Goal: Task Accomplishment & Management: Manage account settings

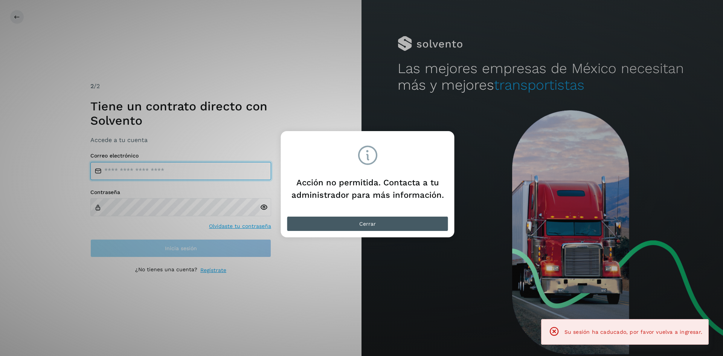
type input "**********"
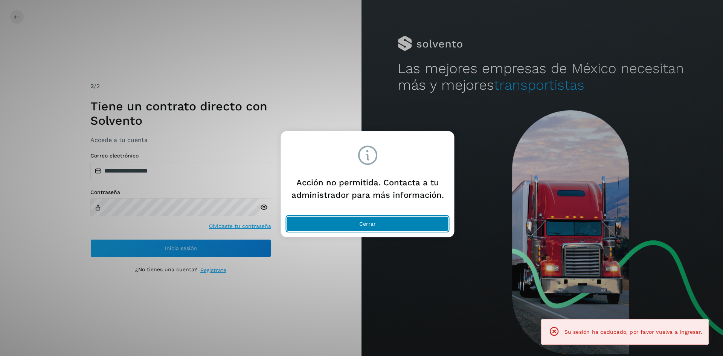
click at [392, 225] on button "Cerrar" at bounding box center [367, 223] width 161 height 15
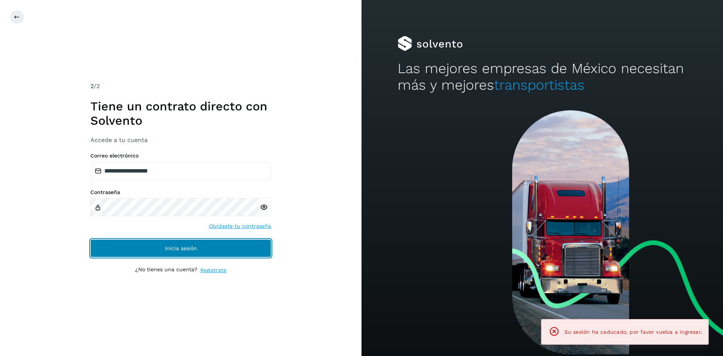
click at [189, 245] on span "Inicia sesión" at bounding box center [181, 247] width 32 height 5
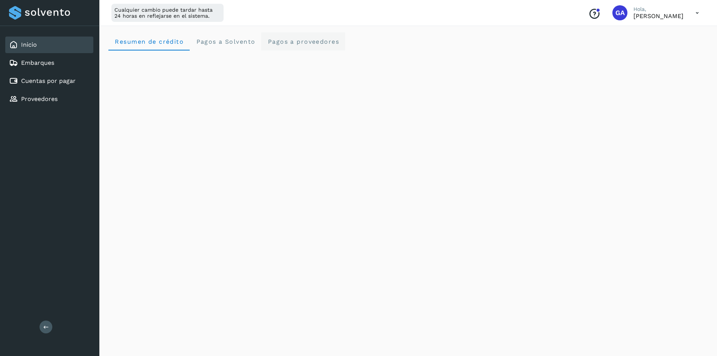
click at [294, 43] on span "Pagos a proveedores" at bounding box center [303, 41] width 72 height 7
click at [49, 77] on div "Cuentas por pagar" at bounding box center [42, 80] width 67 height 9
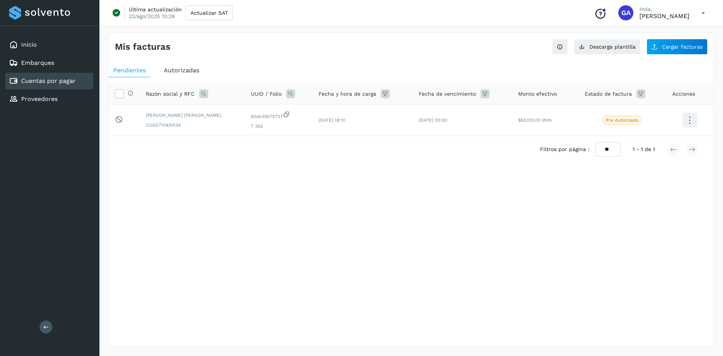
click at [179, 73] on span "Autorizadas" at bounding box center [181, 70] width 35 height 7
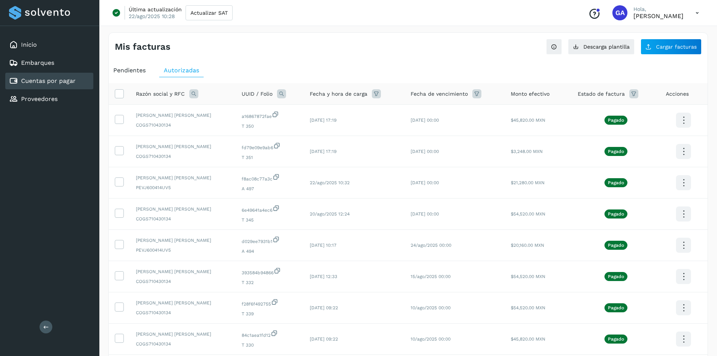
click at [135, 72] on span "Pendientes" at bounding box center [129, 70] width 32 height 7
